Goal: Information Seeking & Learning: Learn about a topic

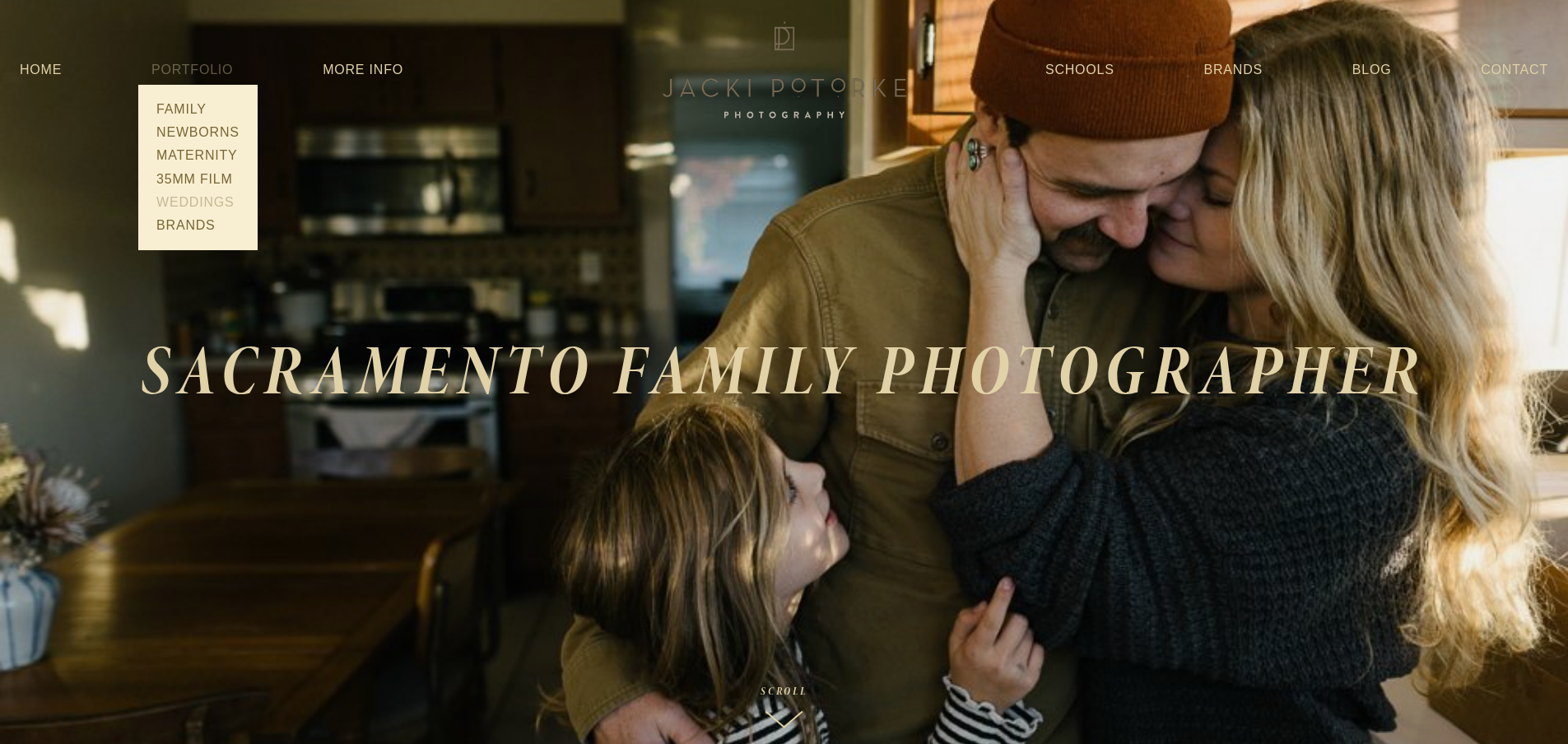
click at [185, 200] on link "Weddings" at bounding box center [198, 203] width 93 height 23
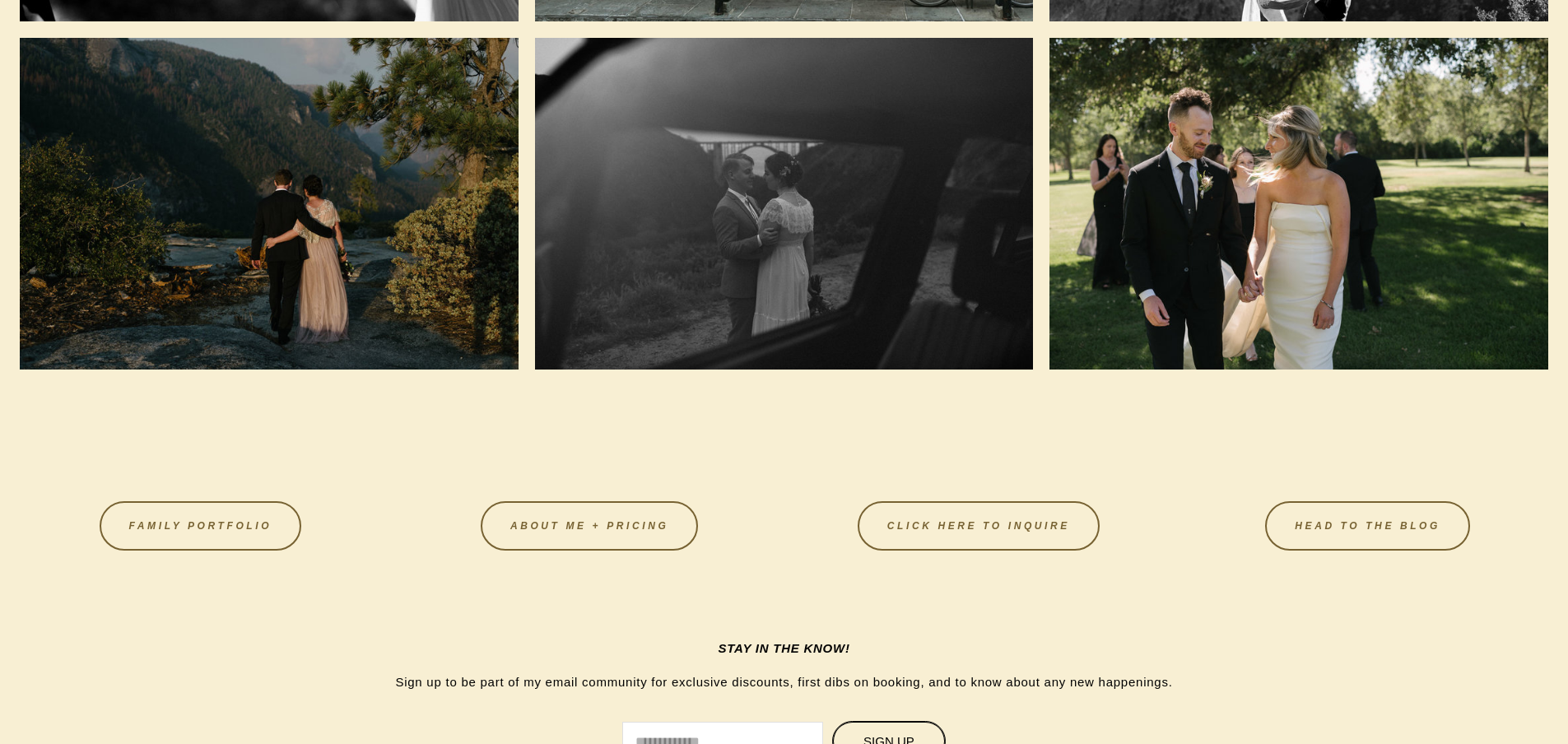
scroll to position [2243, 0]
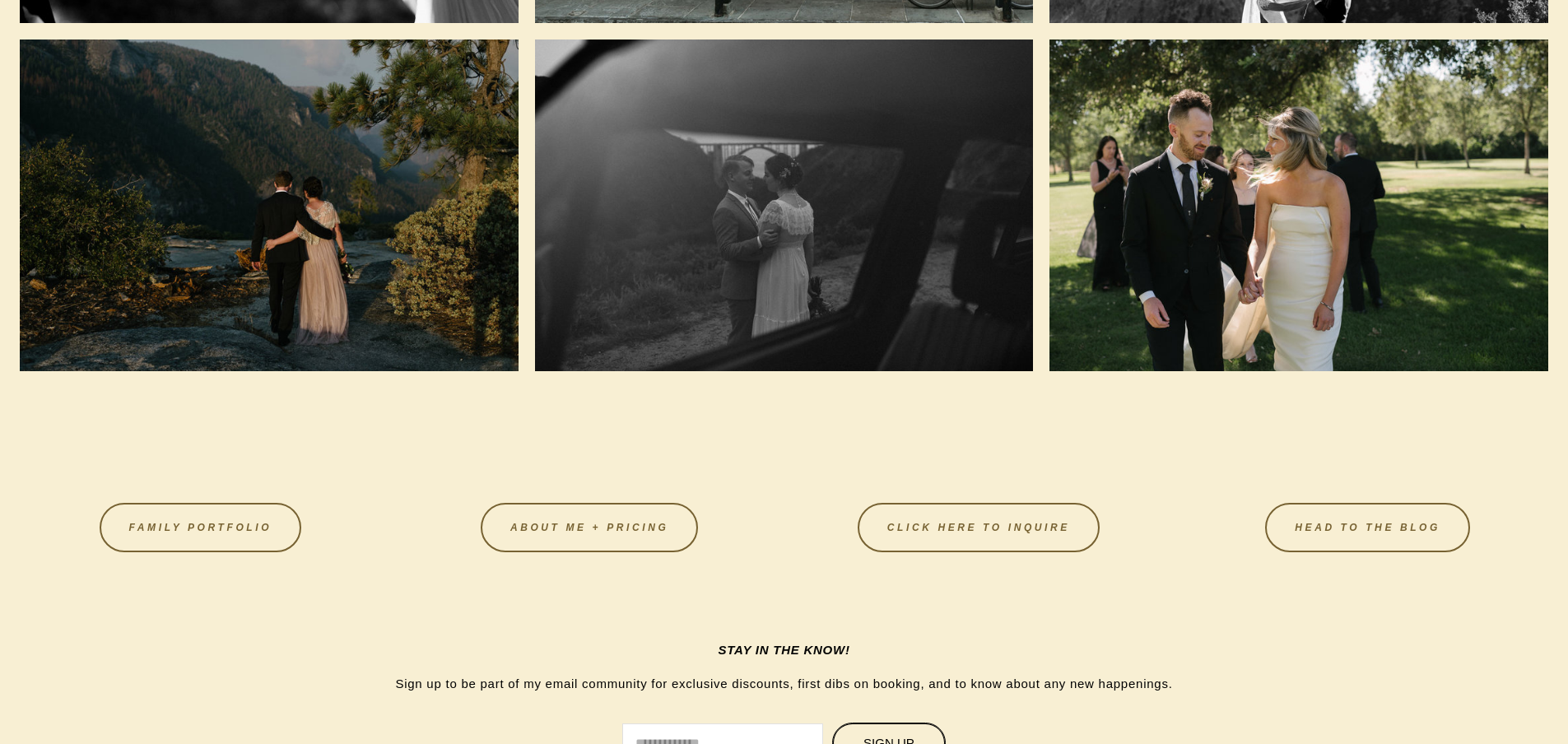
click at [569, 553] on div "FAMILY PORTFOLIO About Me + Pricing CLICK HERE TO INQUIRE HEAD TO THE BLOG" at bounding box center [784, 535] width 1529 height 66
click at [540, 540] on link "About Me + Pricing" at bounding box center [590, 527] width 217 height 49
